Goal: Find specific page/section: Find specific page/section

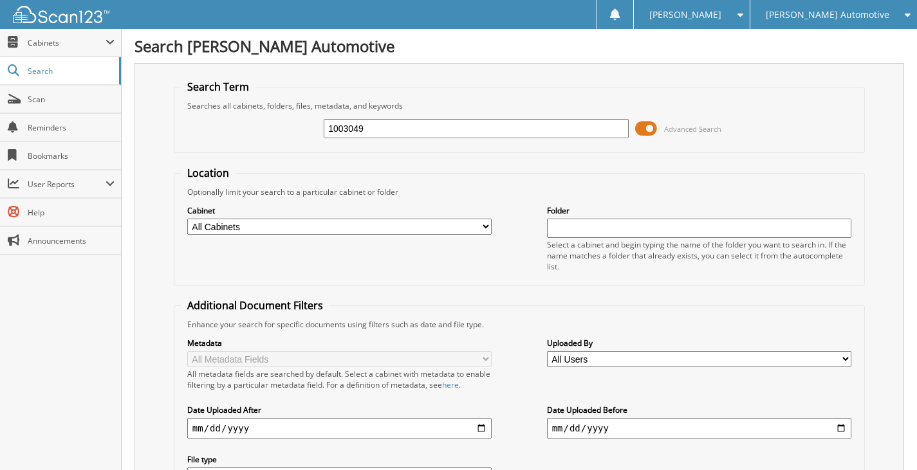
type input "1003049"
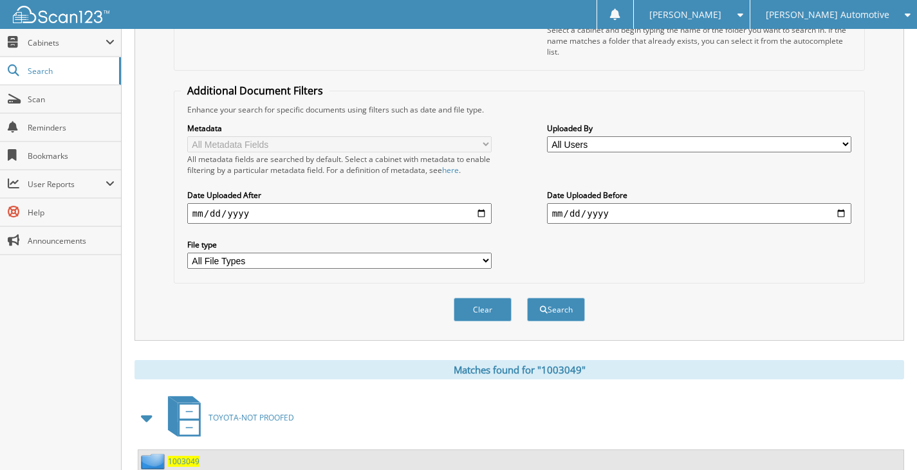
scroll to position [310, 0]
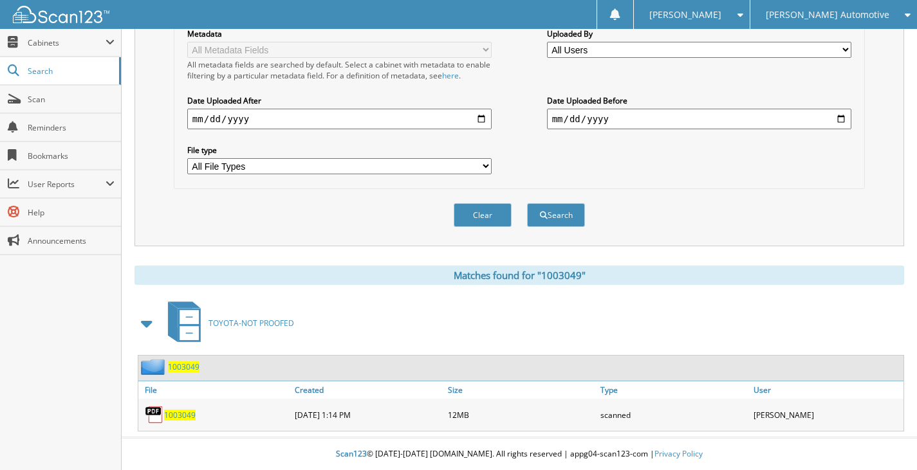
click at [178, 369] on span "1003049" at bounding box center [184, 367] width 32 height 11
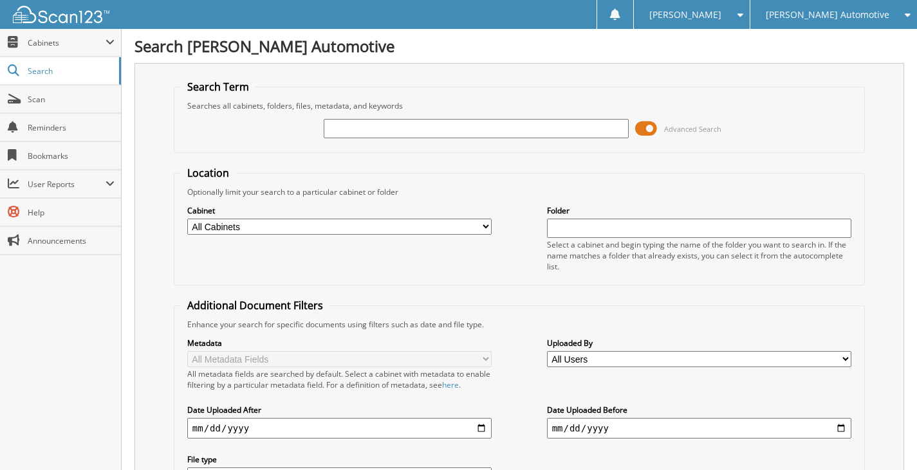
click at [359, 131] on input "text" at bounding box center [476, 128] width 305 height 19
type input "25748"
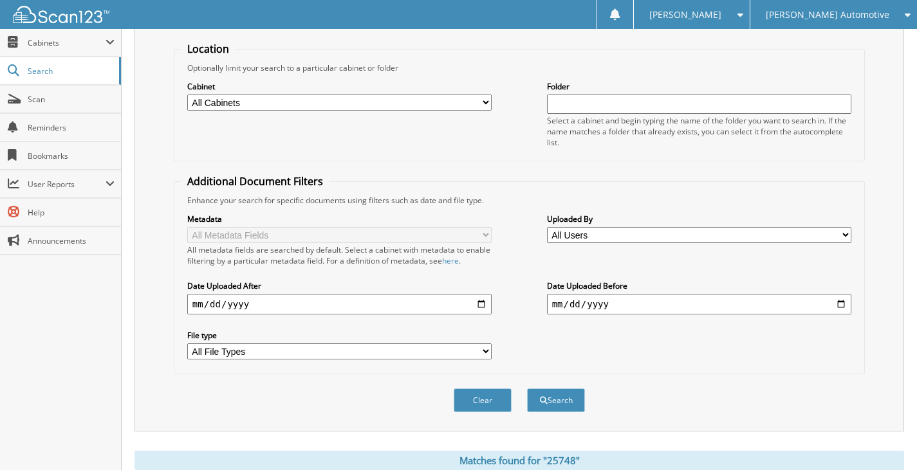
scroll to position [257, 0]
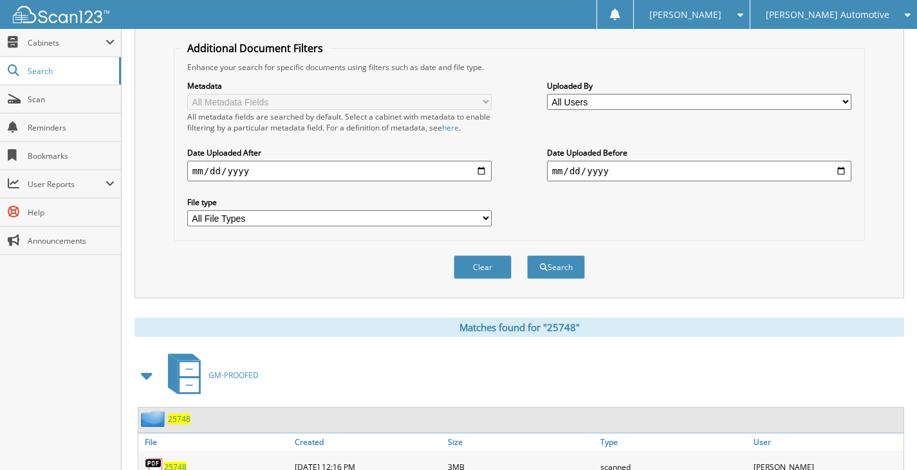
click at [187, 418] on span "25748" at bounding box center [179, 419] width 23 height 11
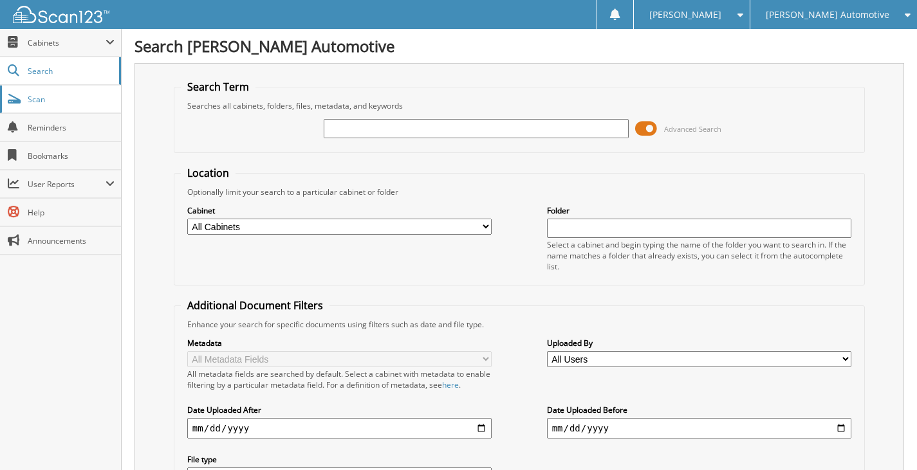
click at [52, 104] on span "Scan" at bounding box center [71, 99] width 87 height 11
click at [419, 129] on input "text" at bounding box center [476, 128] width 305 height 19
type input "25831"
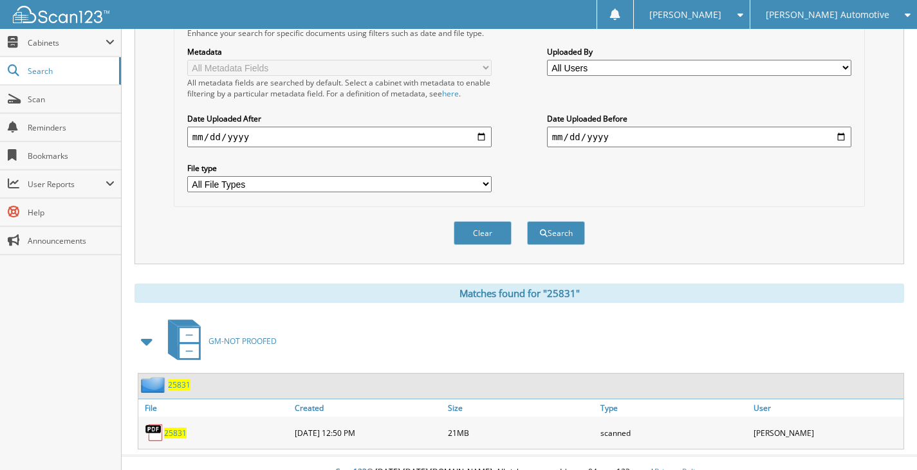
scroll to position [310, 0]
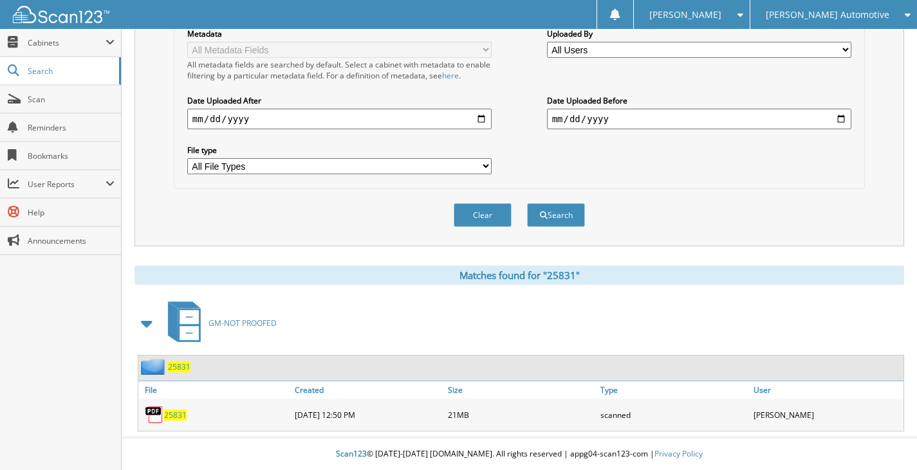
click at [181, 369] on span "25831" at bounding box center [179, 367] width 23 height 11
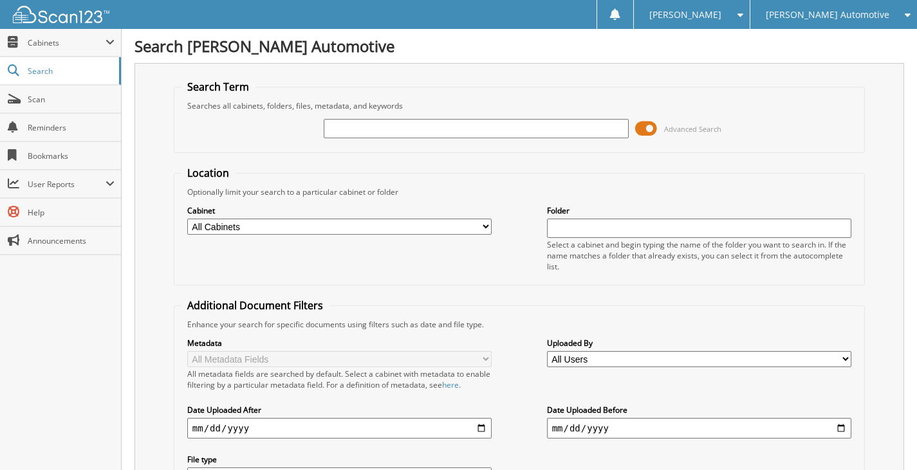
click at [416, 116] on div "Advanced Search" at bounding box center [519, 128] width 677 height 35
click at [416, 127] on input "text" at bounding box center [476, 128] width 305 height 19
type input "1003009"
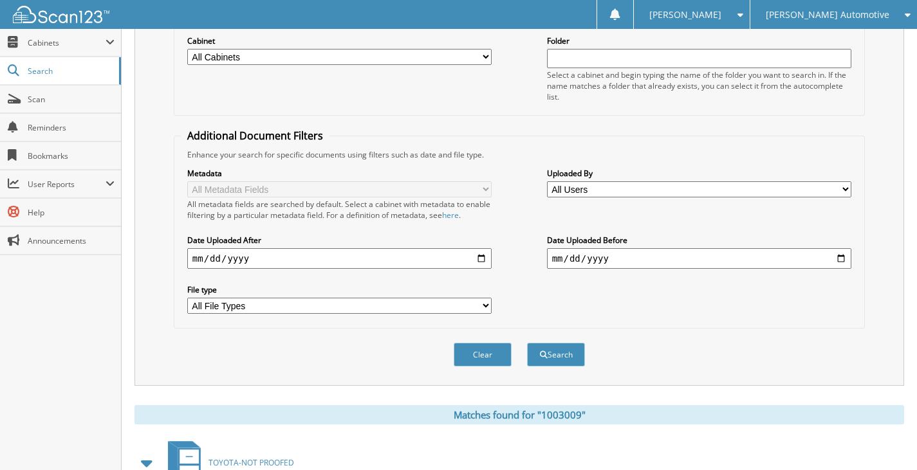
scroll to position [400, 0]
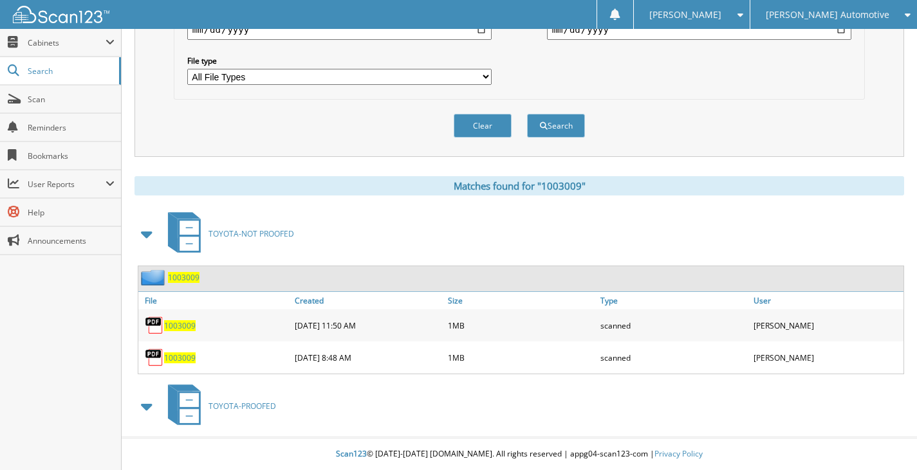
click at [183, 277] on span "1003009" at bounding box center [184, 277] width 32 height 11
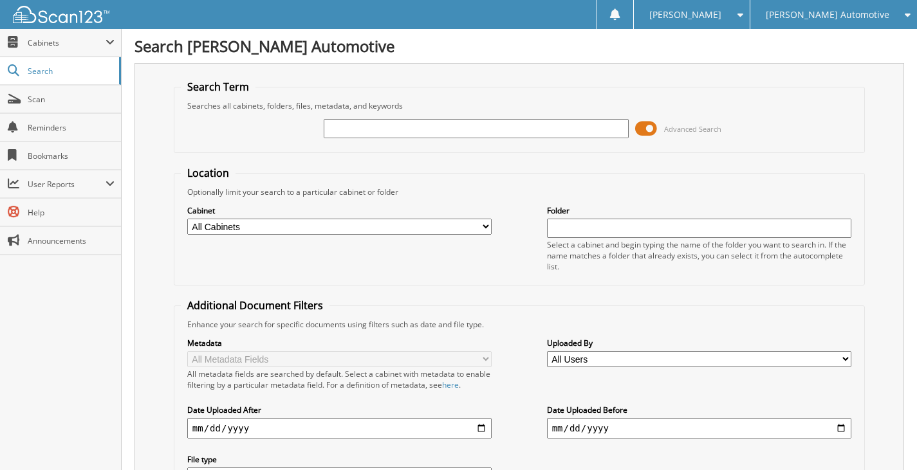
click at [389, 120] on input "text" at bounding box center [476, 128] width 305 height 19
type input "25785"
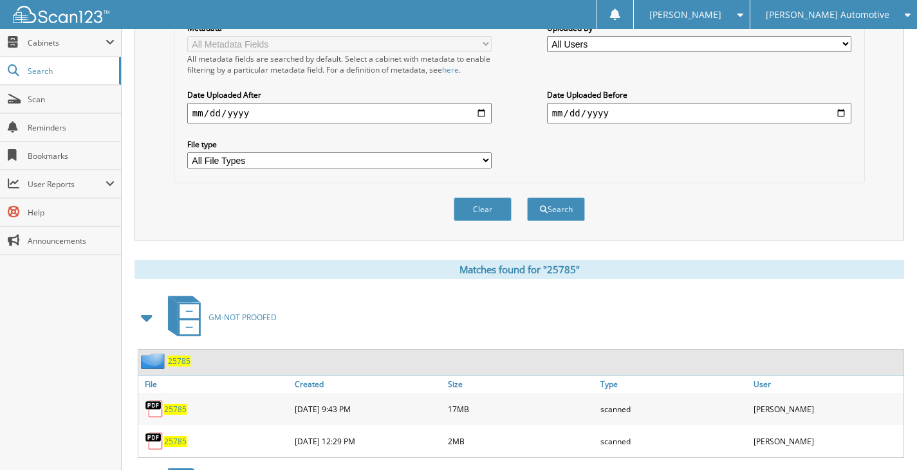
scroll to position [322, 0]
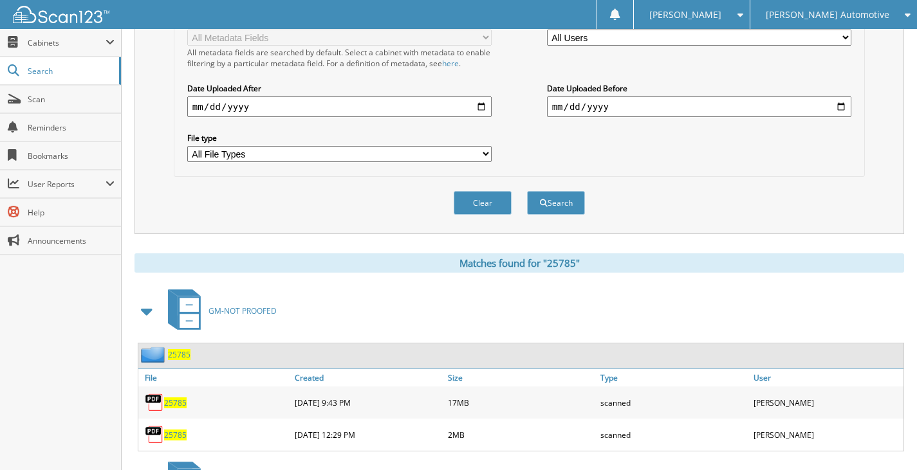
click at [175, 356] on span "25785" at bounding box center [179, 354] width 23 height 11
